Goal: Task Accomplishment & Management: Complete application form

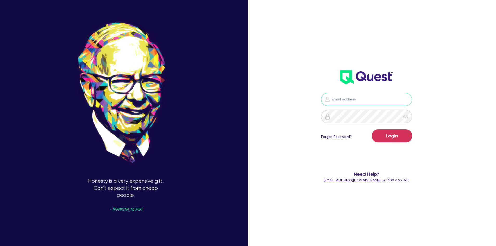
type input "admin@yarrafinance.com"
click at [398, 138] on button "Login" at bounding box center [392, 135] width 40 height 13
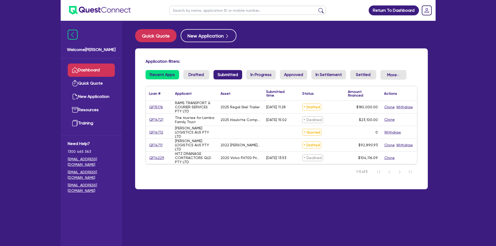
click at [228, 75] on link "Submitted" at bounding box center [227, 74] width 29 height 9
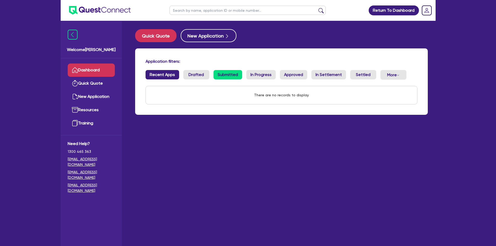
click at [164, 76] on link "Recent Apps" at bounding box center [162, 74] width 34 height 9
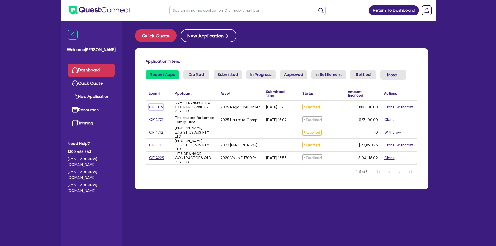
click at [159, 106] on link "QF15176" at bounding box center [156, 107] width 14 height 6
select select "PRIMARY_ASSETS"
select select "TRAILERS"
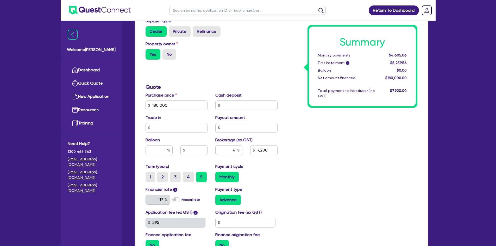
scroll to position [223, 0]
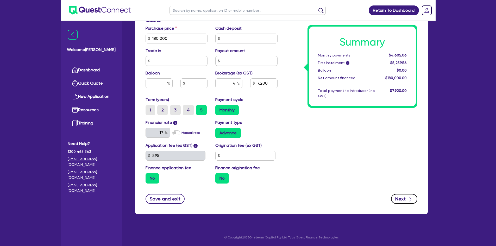
click at [409, 199] on icon "button" at bounding box center [409, 199] width 5 height 5
type input "180,000"
type input "7,200"
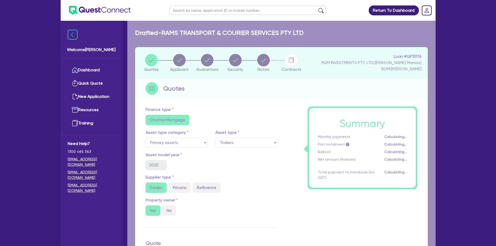
select select "COMPANY"
select select "TRANSPORT_WAREHOUSING"
select select "PASSENGERS_FREIGHT_TRANSPORT"
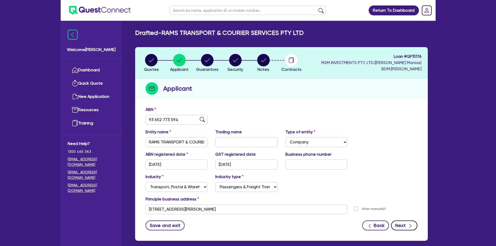
click at [412, 225] on icon "button" at bounding box center [409, 225] width 5 height 5
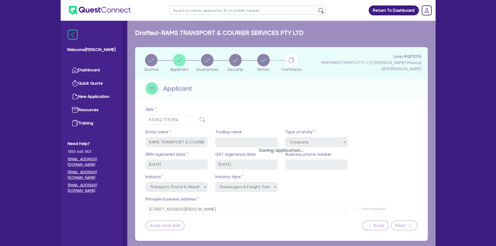
select select "MR"
select select "NSW"
select select "MARRIED"
select select "PROPERTY"
select select "CASH"
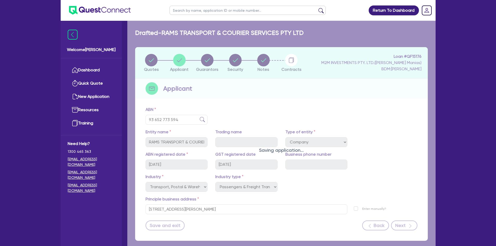
select select "OTHER"
select select "MORTGAGE"
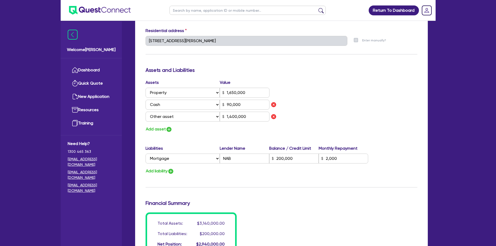
scroll to position [364, 0]
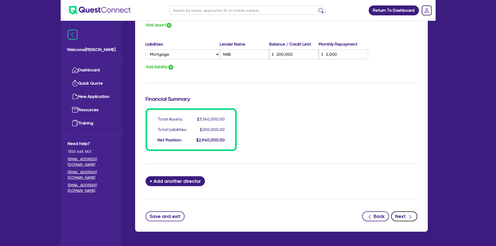
click at [407, 217] on icon "button" at bounding box center [409, 216] width 5 height 5
select select "PRIMARY_ASSETS"
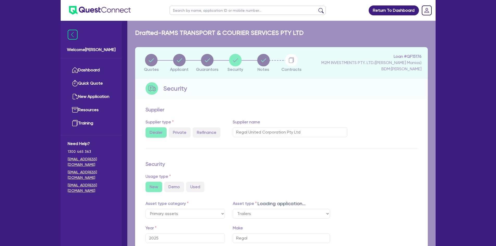
select select "TRAILERS"
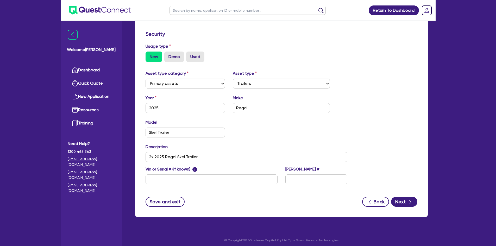
scroll to position [133, 0]
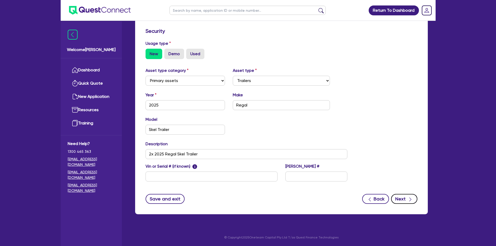
click at [408, 201] on icon "button" at bounding box center [409, 199] width 5 height 5
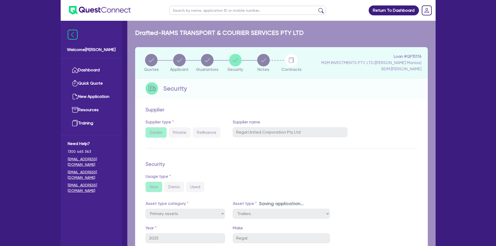
select select "Quest Finance - Own Book"
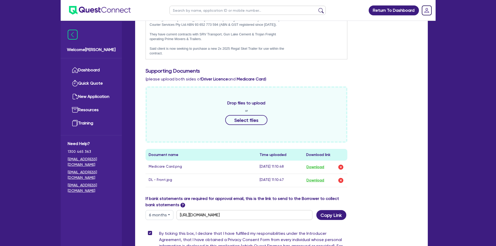
scroll to position [258, 0]
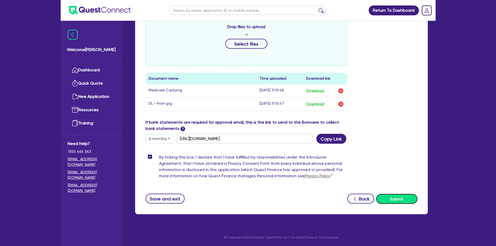
click at [399, 200] on button "Submit" at bounding box center [396, 199] width 41 height 10
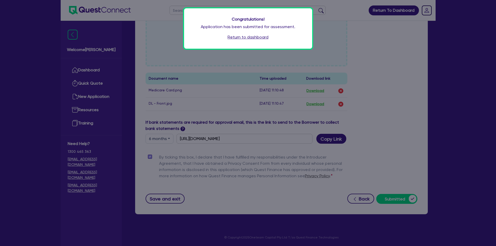
click at [255, 39] on link "Return to dashboard" at bounding box center [247, 37] width 41 height 6
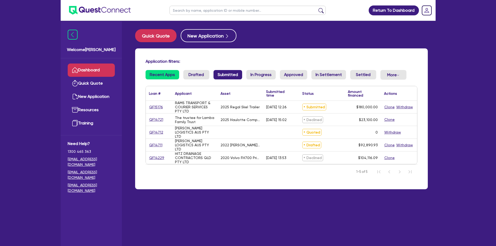
click at [220, 75] on link "Submitted" at bounding box center [227, 74] width 29 height 9
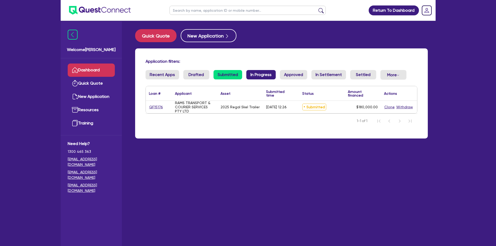
click at [259, 71] on link "In Progress" at bounding box center [260, 74] width 29 height 9
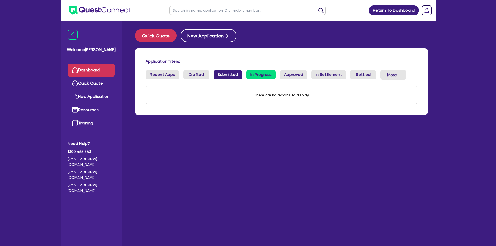
click at [225, 73] on link "Submitted" at bounding box center [227, 74] width 29 height 9
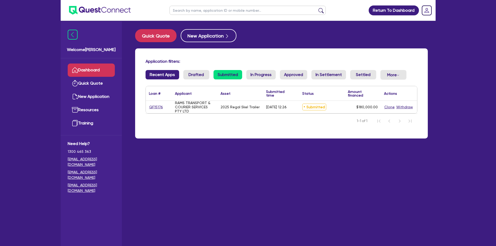
click at [163, 73] on link "Recent Apps" at bounding box center [162, 74] width 34 height 9
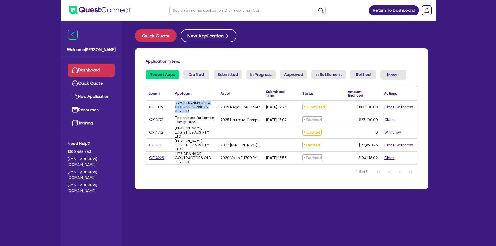
drag, startPoint x: 197, startPoint y: 111, endPoint x: 174, endPoint y: 104, distance: 23.9
click at [174, 104] on div "RAMS TRANSPORT & COURIER SERVICES PTY LTD" at bounding box center [195, 107] width 46 height 12
click at [182, 103] on div "RAMS TRANSPORT & COURIER SERVICES PTY LTD" at bounding box center [194, 107] width 39 height 12
click at [152, 107] on link "QF15176" at bounding box center [156, 107] width 14 height 6
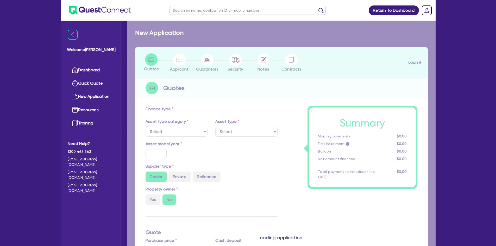
select select "PRIMARY_ASSETS"
type input "2025"
radio input "true"
type input "180,000"
type input "4"
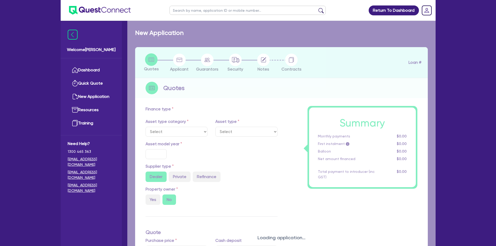
type input "7,200"
type input "17"
select select "TRAILERS"
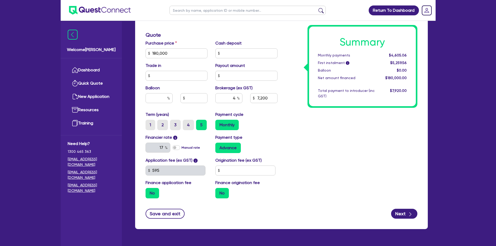
scroll to position [223, 0]
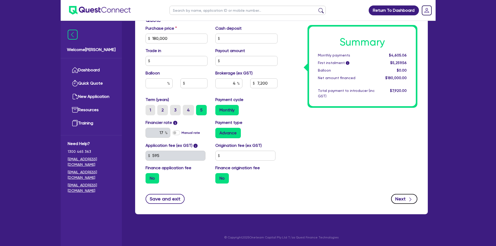
click at [399, 200] on button "Next" at bounding box center [404, 199] width 26 height 10
type input "180,000"
type input "7,200"
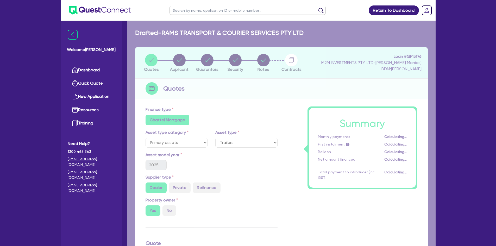
select select "COMPANY"
select select "TRANSPORT_WAREHOUSING"
select select "PASSENGERS_FREIGHT_TRANSPORT"
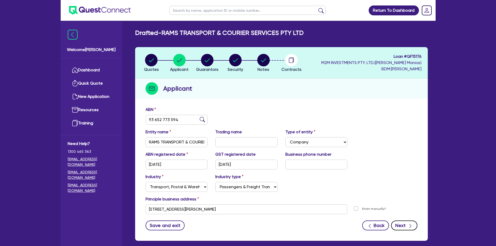
click at [410, 223] on icon "button" at bounding box center [409, 225] width 5 height 5
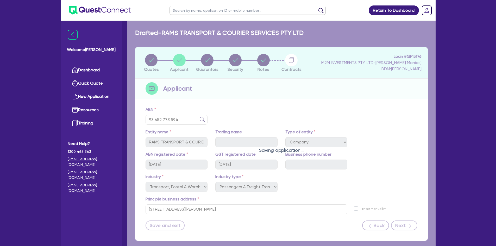
select select "MR"
select select "NSW"
select select "MARRIED"
select select "PROPERTY"
select select "CASH"
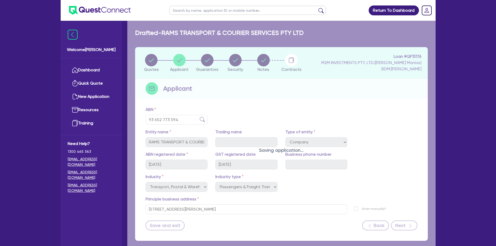
select select "OTHER"
select select "MORTGAGE"
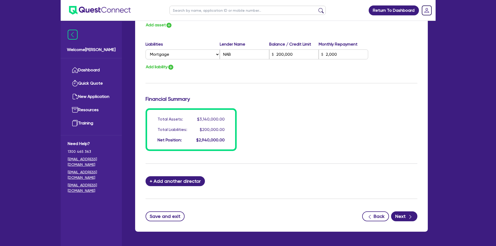
scroll to position [382, 0]
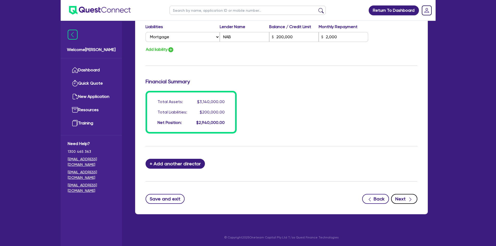
click at [403, 201] on button "Next" at bounding box center [404, 199] width 26 height 10
select select "PRIMARY_ASSETS"
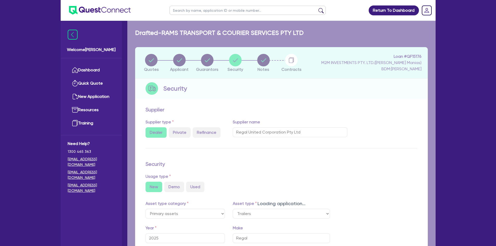
select select "TRAILERS"
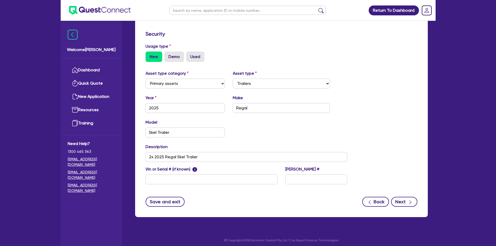
scroll to position [133, 0]
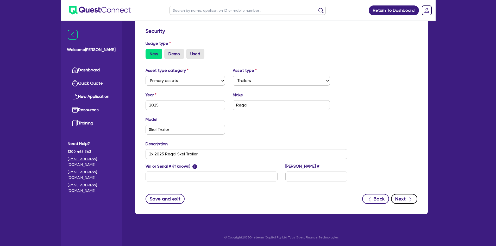
click at [400, 197] on button "Next" at bounding box center [404, 199] width 26 height 10
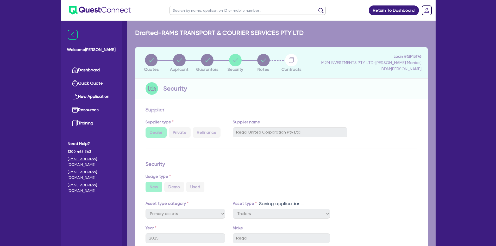
select select "Quest Finance - Own Book"
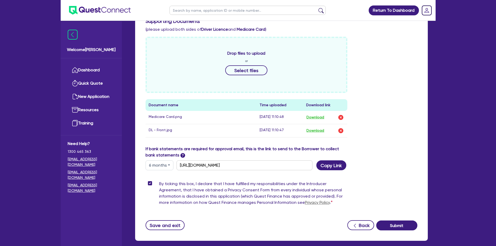
scroll to position [230, 0]
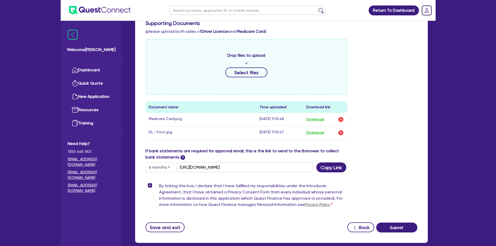
click at [72, 8] on img at bounding box center [100, 10] width 62 height 9
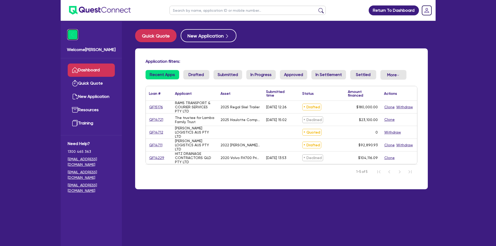
click at [69, 32] on img at bounding box center [73, 35] width 10 height 10
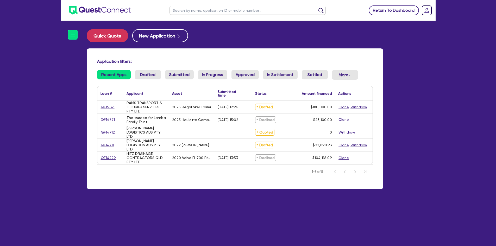
click at [380, 10] on link "Return To Dashboard" at bounding box center [393, 10] width 50 height 10
click at [391, 11] on link "Return To Dashboard" at bounding box center [393, 10] width 50 height 10
click at [105, 107] on link "QF15176" at bounding box center [107, 107] width 14 height 6
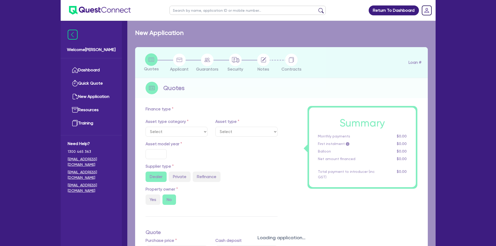
select select "PRIMARY_ASSETS"
type input "2025"
radio input "true"
type input "180,000"
type input "4"
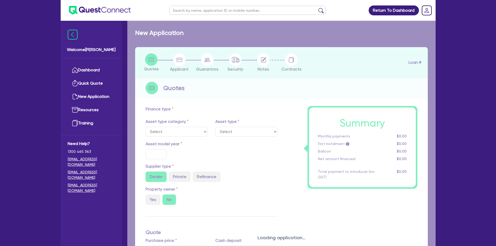
type input "7,200"
type input "17"
select select "TRAILERS"
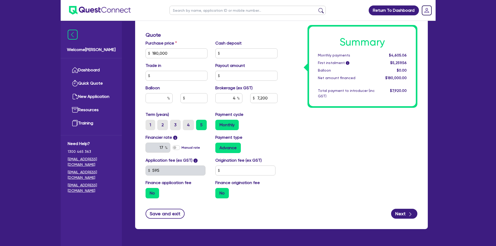
scroll to position [223, 0]
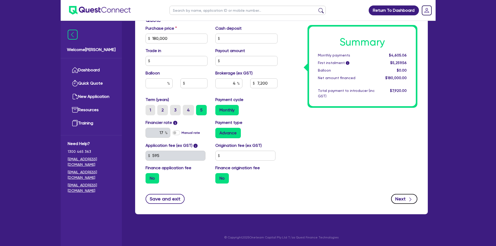
click at [406, 198] on button "Next" at bounding box center [404, 199] width 26 height 10
type input "180,000"
type input "7,200"
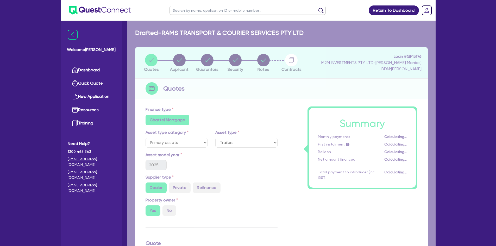
select select "COMPANY"
select select "TRANSPORT_WAREHOUSING"
select select "PASSENGERS_FREIGHT_TRANSPORT"
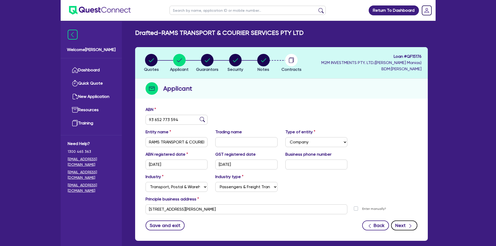
click at [406, 225] on button "Next" at bounding box center [404, 225] width 26 height 10
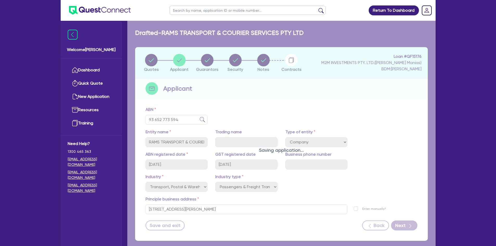
select select "MR"
select select "NSW"
select select "MARRIED"
select select "PROPERTY"
select select "CASH"
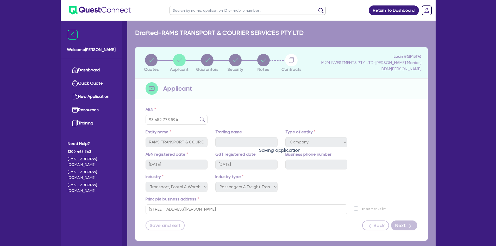
select select "OTHER"
select select "MORTGAGE"
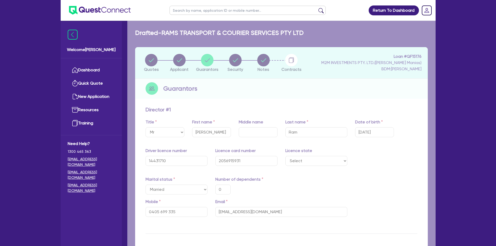
type input "0"
type input "0405 699 335"
type input "1,650,000"
type input "90,000"
type input "1,400,000"
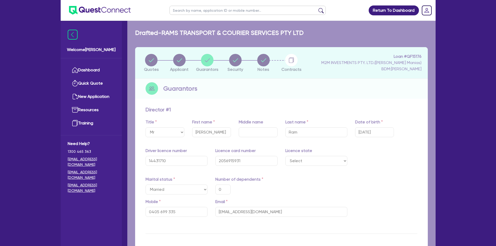
type input "200,000"
type input "2,000"
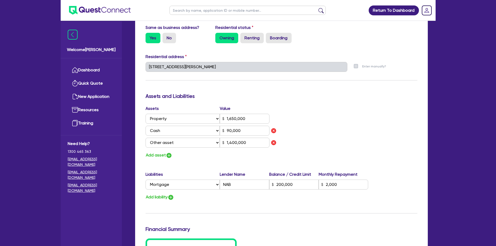
scroll to position [364, 0]
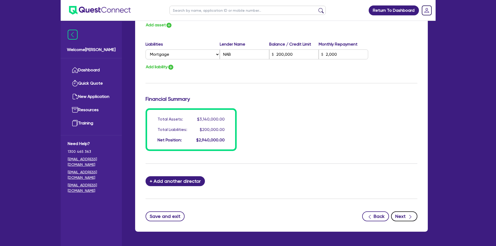
click at [407, 217] on button "Next" at bounding box center [404, 216] width 26 height 10
select select "PRIMARY_ASSETS"
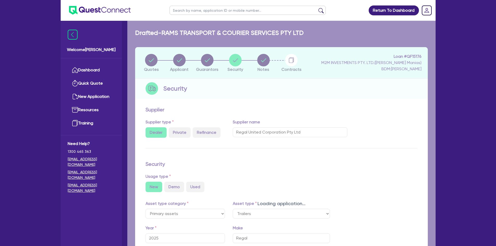
select select "TRAILERS"
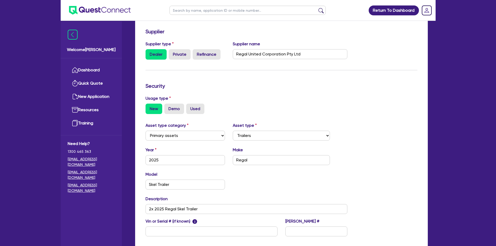
scroll to position [104, 0]
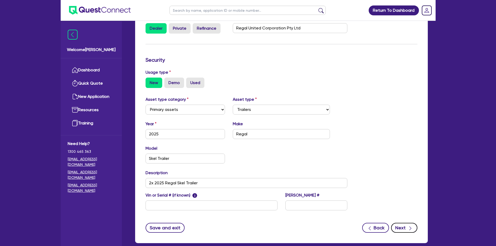
click at [403, 228] on button "Next" at bounding box center [404, 228] width 26 height 10
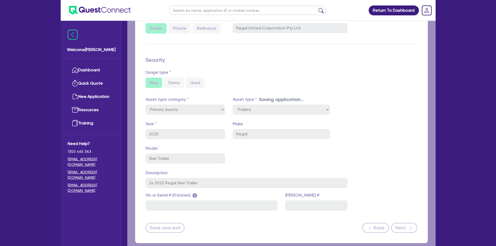
select select "Quest Finance - Own Book"
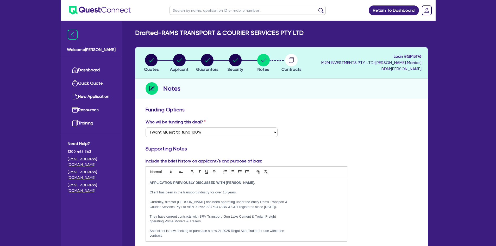
scroll to position [104, 0]
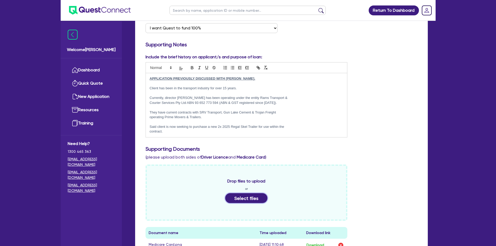
click at [254, 198] on button "Select files" at bounding box center [246, 198] width 42 height 10
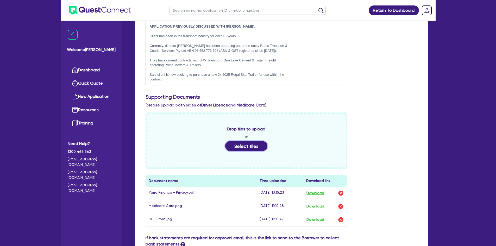
click at [239, 143] on button "Select files" at bounding box center [246, 146] width 42 height 10
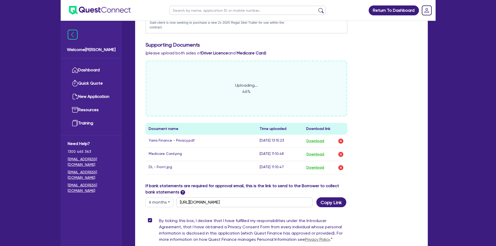
scroll to position [260, 0]
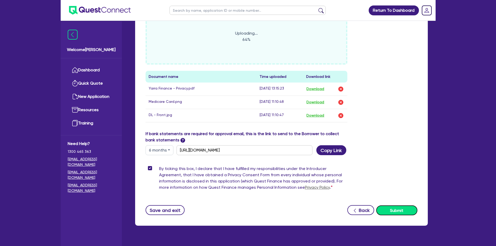
click at [393, 207] on button "Submit" at bounding box center [396, 210] width 41 height 10
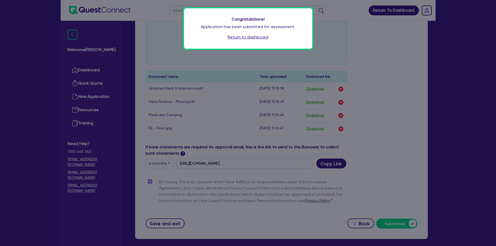
click at [251, 39] on link "Return to dashboard" at bounding box center [247, 37] width 41 height 6
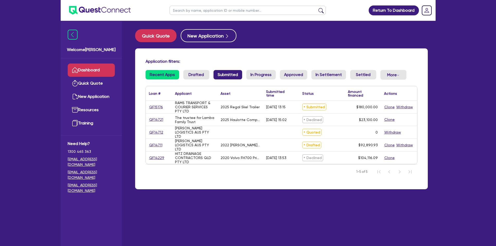
click at [221, 72] on link "Submitted" at bounding box center [227, 74] width 29 height 9
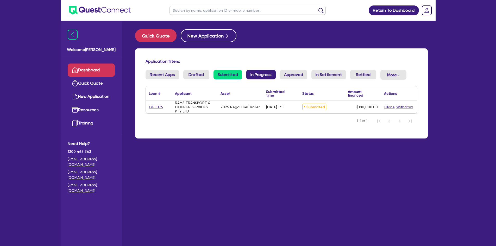
click at [256, 73] on link "In Progress" at bounding box center [260, 74] width 29 height 9
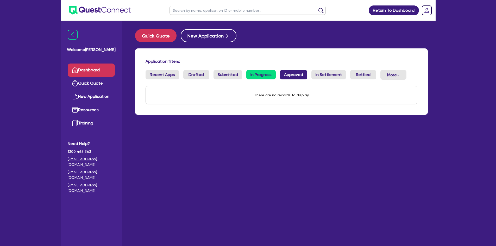
click at [283, 72] on link "Approved" at bounding box center [293, 74] width 27 height 9
click at [353, 73] on link "Settled" at bounding box center [363, 74] width 26 height 9
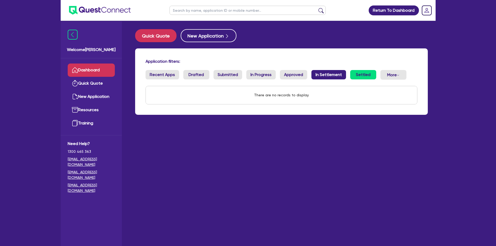
click at [326, 74] on link "In Settlement" at bounding box center [328, 74] width 35 height 9
click at [170, 74] on link "Recent Apps" at bounding box center [162, 74] width 34 height 9
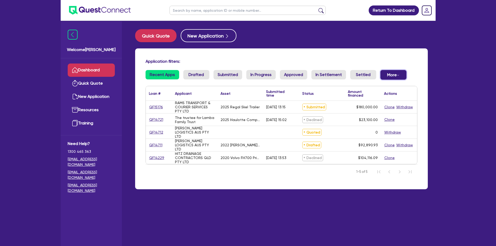
click at [397, 76] on button "More Withdrawn Declined" at bounding box center [393, 75] width 26 height 10
click at [425, 75] on div "Application filters: Recent Apps Drafted Submitted In Progress Approved In Sett…" at bounding box center [281, 118] width 292 height 141
click at [235, 75] on link "Submitted" at bounding box center [227, 74] width 29 height 9
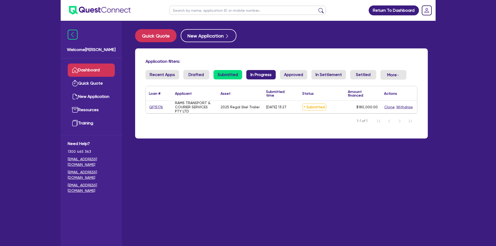
click at [258, 74] on link "In Progress" at bounding box center [260, 74] width 29 height 9
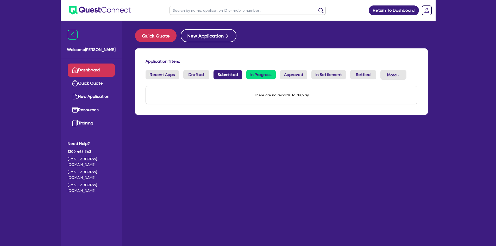
click at [228, 72] on link "Submitted" at bounding box center [227, 74] width 29 height 9
